Goal: Task Accomplishment & Management: Complete application form

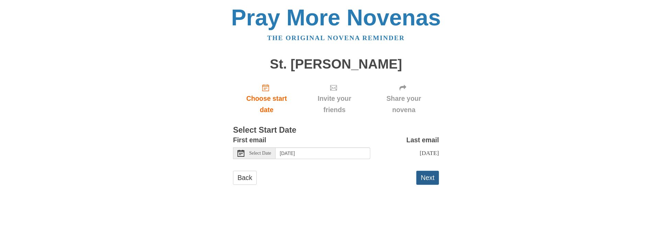
click at [427, 182] on button "Next" at bounding box center [427, 178] width 23 height 14
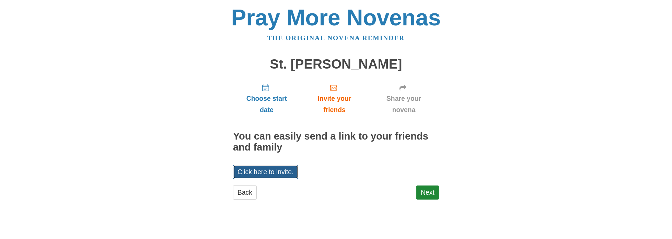
click at [259, 170] on link "Click here to invite." at bounding box center [265, 172] width 65 height 14
click at [258, 170] on link "Click here to invite." at bounding box center [265, 172] width 65 height 14
click at [478, 93] on div "Pray More Novenas The original novena reminder St. Monica Novena Choose start d…" at bounding box center [335, 110] width 401 height 220
click at [428, 193] on link "Next" at bounding box center [427, 193] width 23 height 14
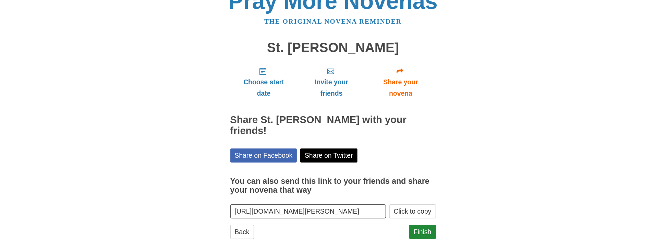
scroll to position [24, 0]
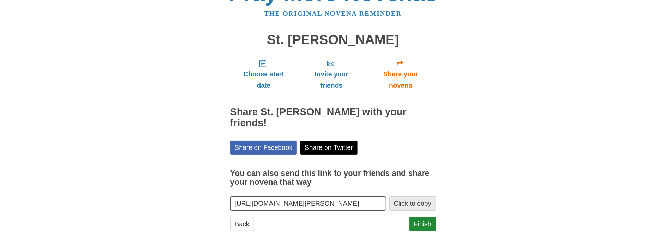
click at [417, 197] on button "Click to copy" at bounding box center [413, 204] width 47 height 14
click at [422, 217] on link "Finish" at bounding box center [423, 224] width 27 height 14
